Goal: Find specific page/section: Find specific page/section

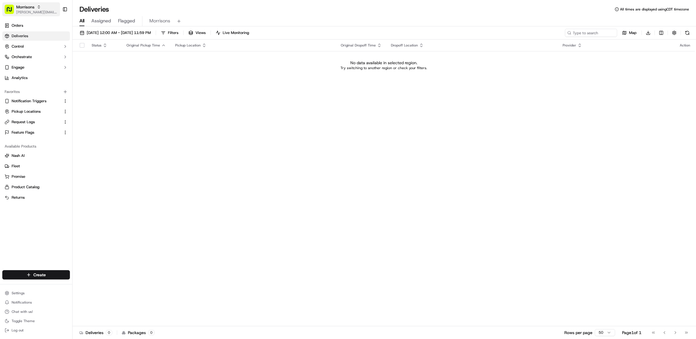
click at [30, 13] on span "[PERSON_NAME][EMAIL_ADDRESS][DOMAIN_NAME]" at bounding box center [36, 12] width 41 height 5
type input "t"
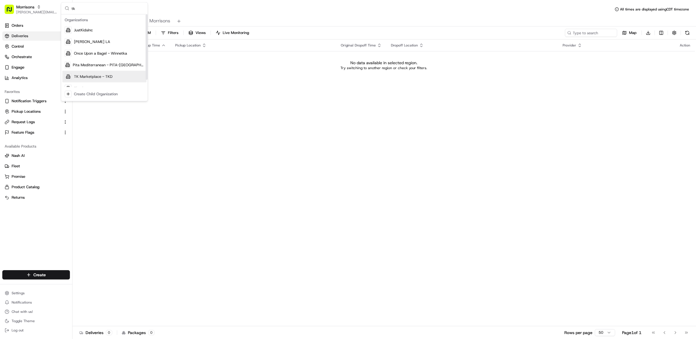
type input "tk"
click at [92, 78] on span "TK Marketplace - TKD" at bounding box center [93, 76] width 39 height 5
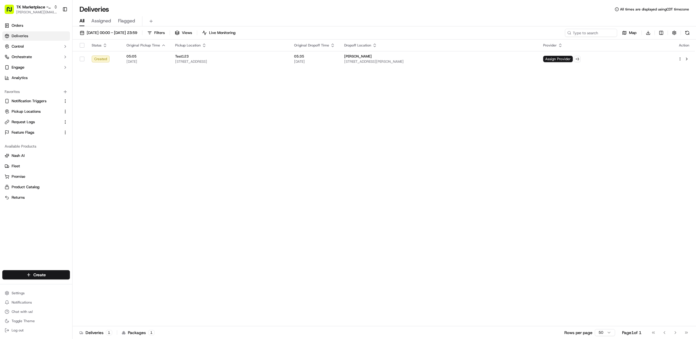
click at [343, 194] on div "Status Original Pickup Time Pickup Location Original Dropoff Time Dropoff Locat…" at bounding box center [384, 182] width 623 height 286
click at [226, 169] on div "Status Original Pickup Time Pickup Location Original Dropoff Time Dropoff Locat…" at bounding box center [384, 182] width 623 height 286
